Goal: Transaction & Acquisition: Purchase product/service

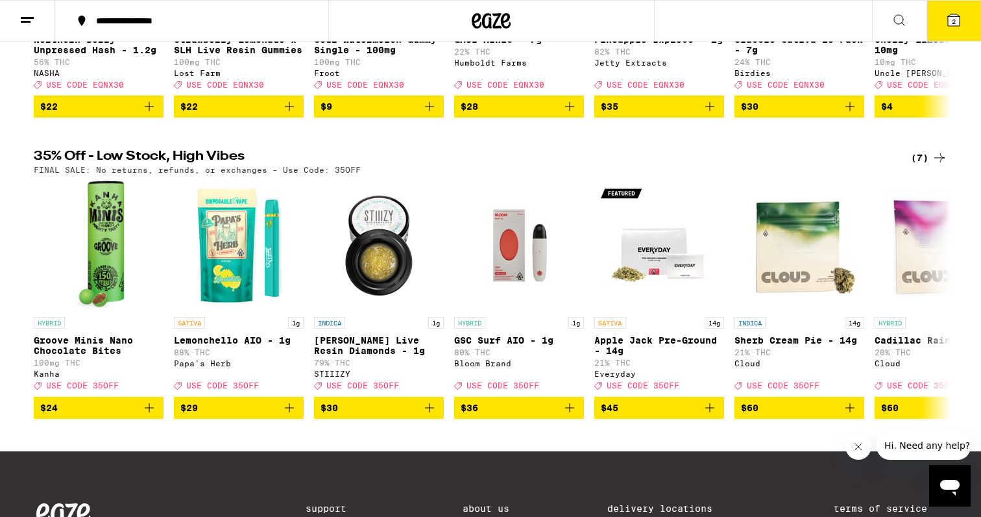
scroll to position [330, 0]
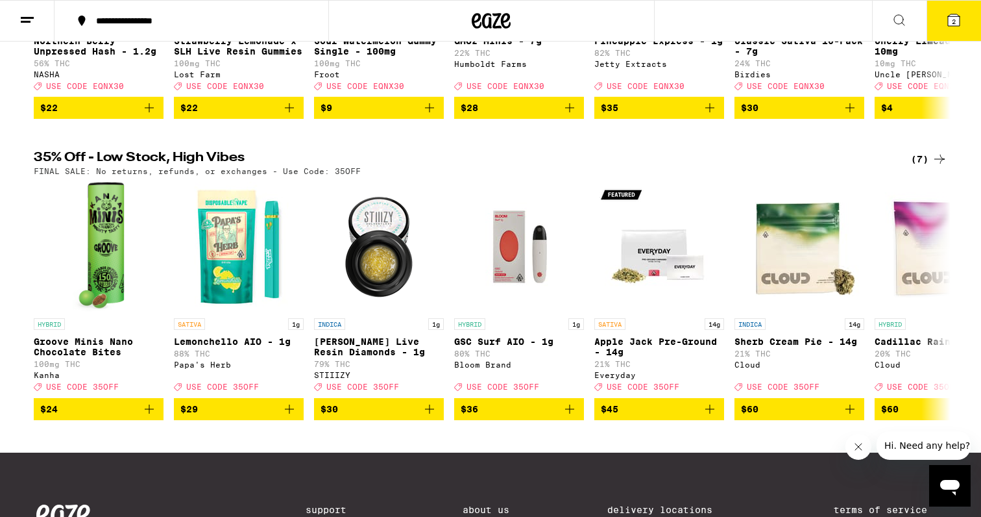
click at [932, 167] on icon at bounding box center [940, 159] width 16 height 16
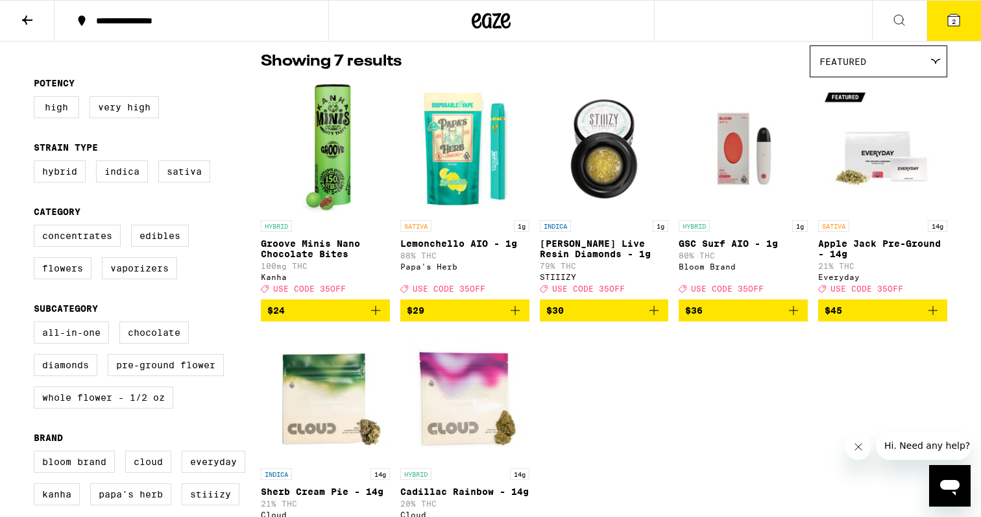
scroll to position [105, 0]
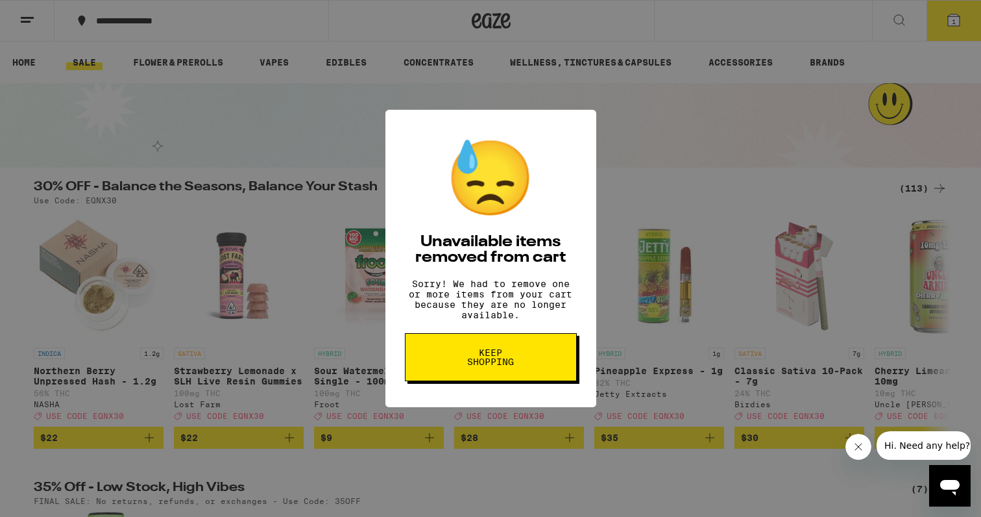
click at [464, 375] on button "Keep Shopping" at bounding box center [491, 357] width 172 height 48
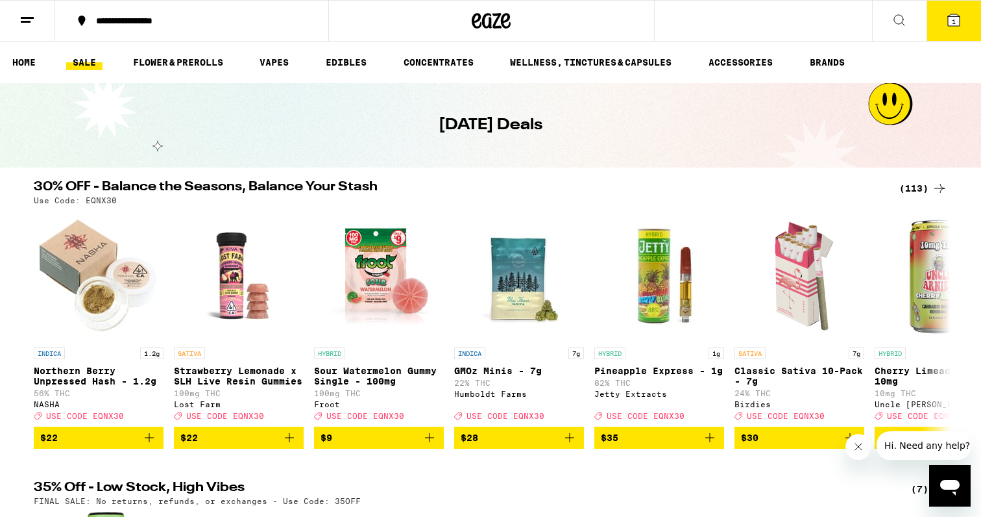
click at [906, 189] on div "(113)" at bounding box center [923, 188] width 48 height 16
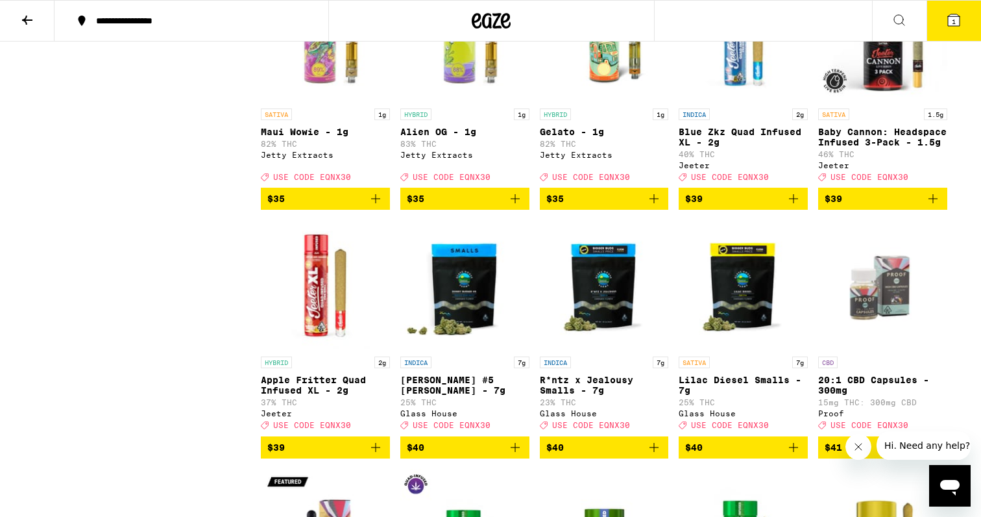
scroll to position [3910, 0]
